Goal: Entertainment & Leisure: Consume media (video, audio)

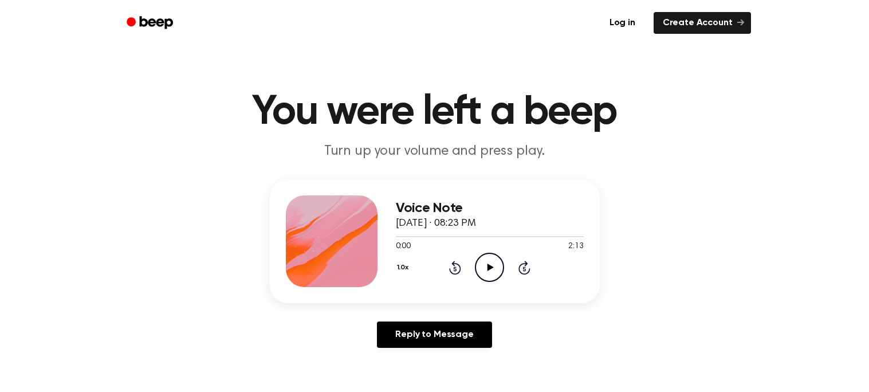
click at [484, 270] on icon "Play Audio" at bounding box center [489, 266] width 29 height 29
click at [484, 272] on icon "Pause Audio" at bounding box center [489, 266] width 29 height 29
click at [484, 272] on icon "Play Audio" at bounding box center [489, 266] width 29 height 29
click at [502, 277] on icon "Play Audio" at bounding box center [489, 266] width 29 height 29
